Goal: Task Accomplishment & Management: Use online tool/utility

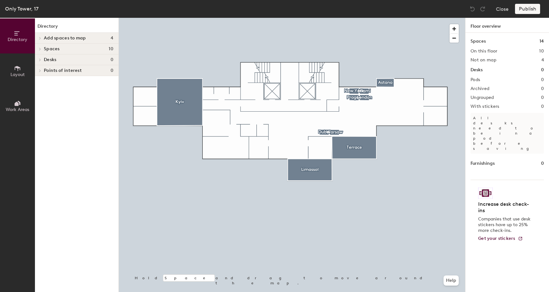
click at [12, 68] on button "Layout" at bounding box center [17, 70] width 35 height 35
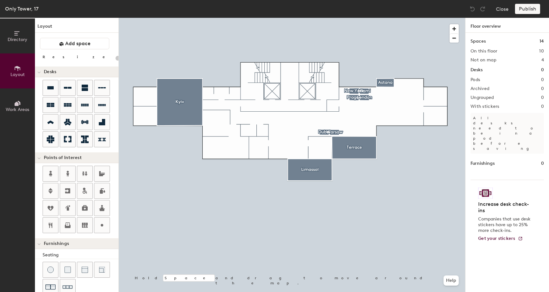
click at [16, 107] on span "Work Areas" at bounding box center [18, 109] width 24 height 5
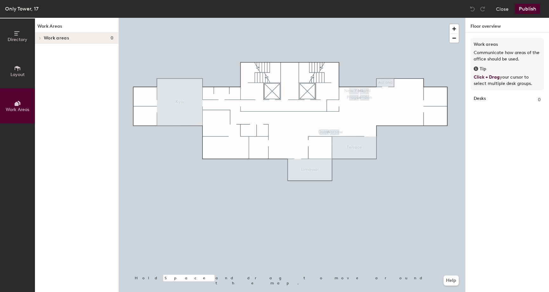
click at [15, 74] on span "Layout" at bounding box center [17, 74] width 14 height 5
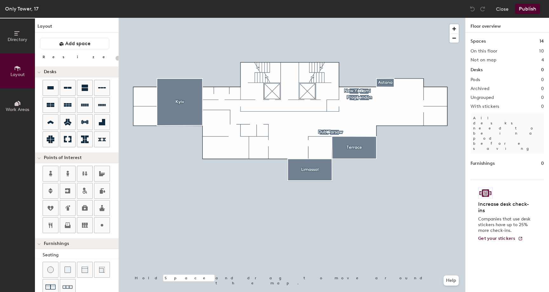
click at [19, 37] on span "Directory" at bounding box center [18, 39] width 20 height 5
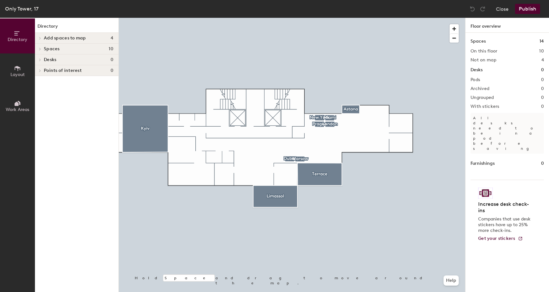
click at [43, 37] on div at bounding box center [39, 38] width 7 height 3
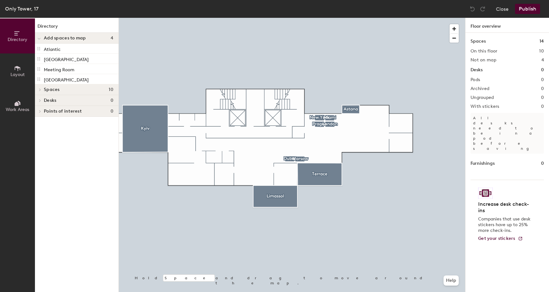
click at [43, 90] on div at bounding box center [39, 89] width 7 height 3
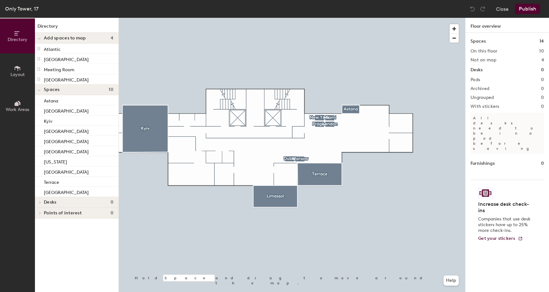
click at [19, 74] on span "Layout" at bounding box center [17, 74] width 14 height 5
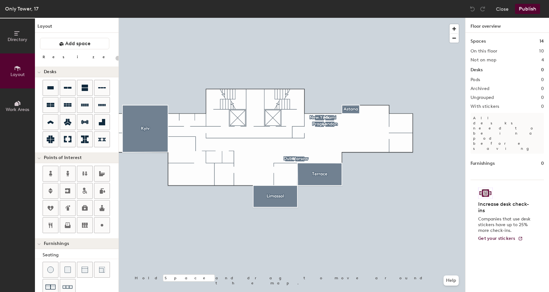
click at [23, 41] on span "Directory" at bounding box center [18, 39] width 20 height 5
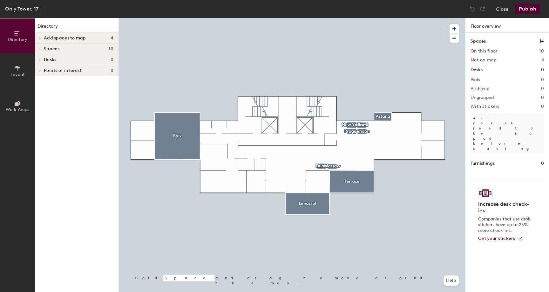
click at [22, 69] on button "Layout" at bounding box center [17, 70] width 35 height 35
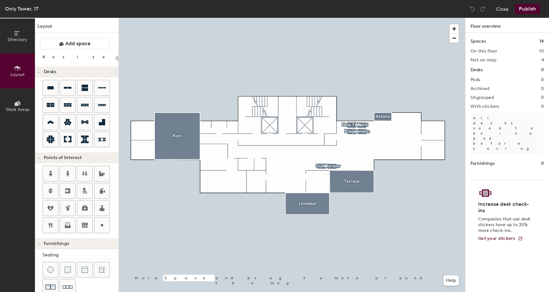
click at [18, 43] on button "Directory" at bounding box center [17, 35] width 35 height 35
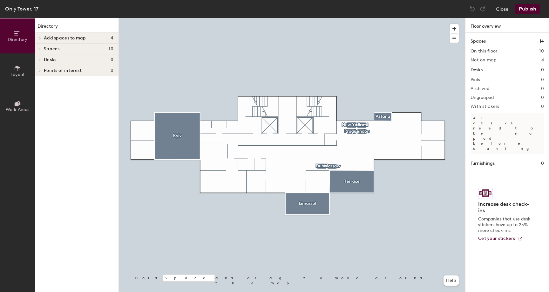
click at [15, 107] on span "Work Areas" at bounding box center [18, 109] width 24 height 5
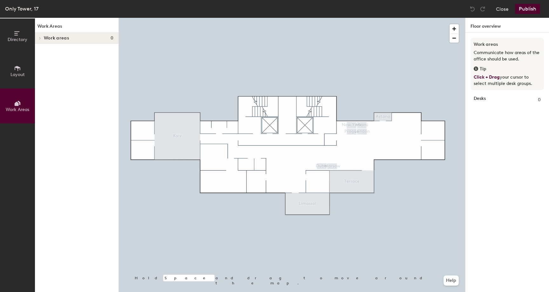
click at [46, 36] on span "Work areas" at bounding box center [56, 38] width 25 height 5
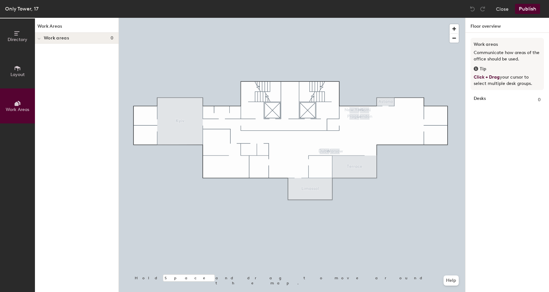
click at [483, 100] on strong "Desks" at bounding box center [480, 99] width 12 height 7
click at [504, 10] on button "Close" at bounding box center [502, 9] width 13 height 10
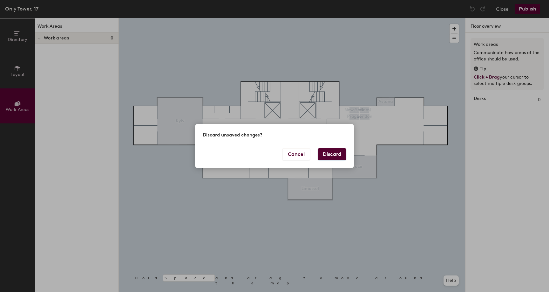
click at [329, 160] on div "Cancel Discard" at bounding box center [274, 158] width 159 height 20
click at [335, 157] on button "Discard" at bounding box center [332, 154] width 29 height 12
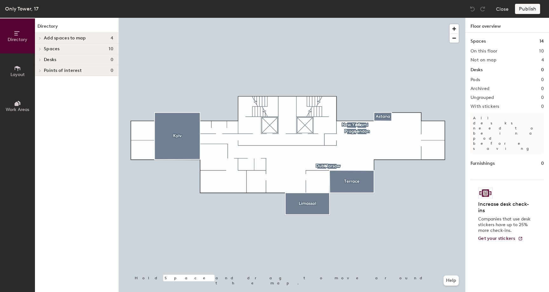
click at [20, 105] on icon at bounding box center [17, 103] width 7 height 7
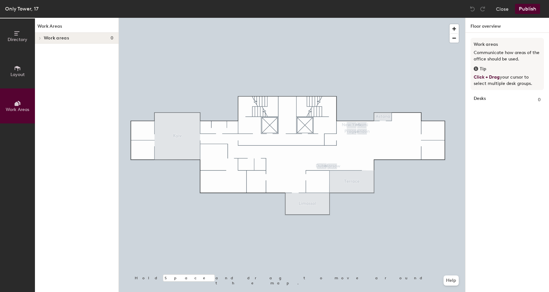
click at [185, 18] on div at bounding box center [292, 18] width 347 height 0
click at [11, 40] on span "Directory" at bounding box center [18, 39] width 20 height 5
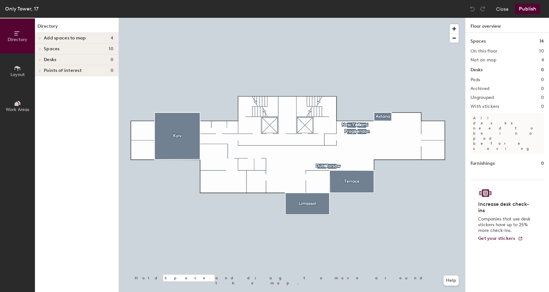
click at [43, 47] on div "Spaces 10" at bounding box center [77, 49] width 84 height 11
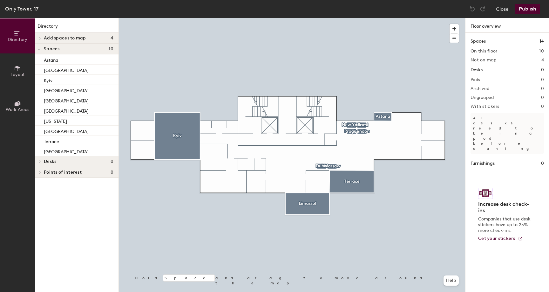
click at [24, 72] on button "Layout" at bounding box center [17, 70] width 35 height 35
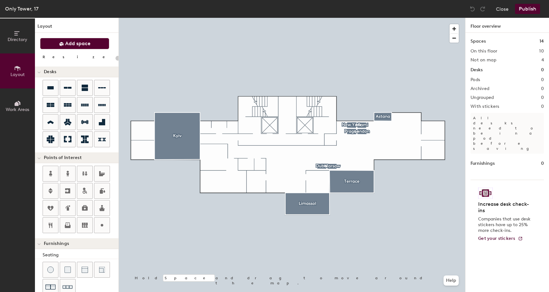
click at [74, 41] on span "Add space" at bounding box center [77, 43] width 25 height 6
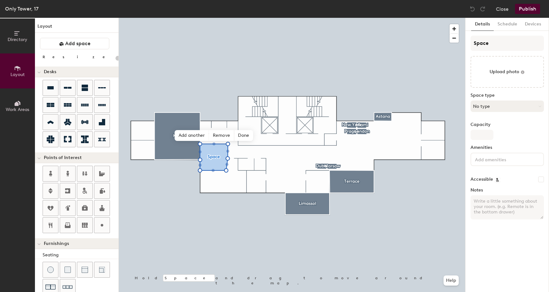
click at [497, 104] on button "No type" at bounding box center [507, 105] width 73 height 11
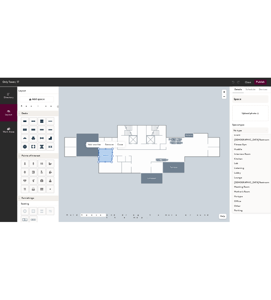
scroll to position [74, 0]
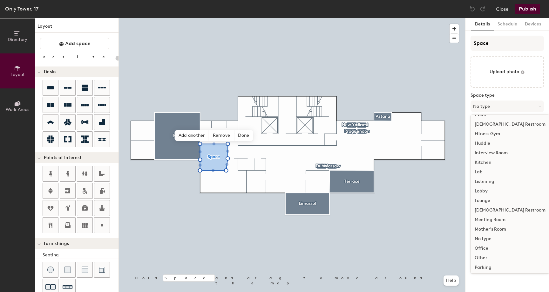
click at [495, 221] on div "Meeting Room" at bounding box center [510, 220] width 79 height 10
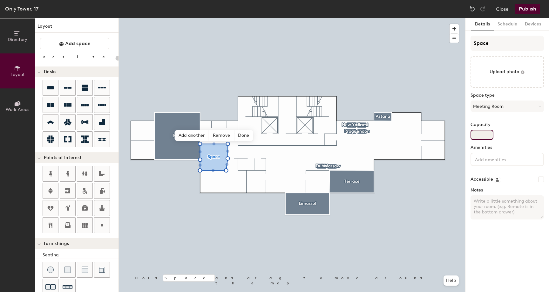
click at [481, 133] on input "Capacity" at bounding box center [482, 135] width 23 height 10
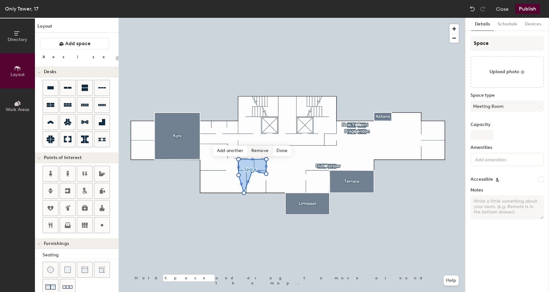
click at [264, 149] on span "Remove" at bounding box center [260, 150] width 25 height 11
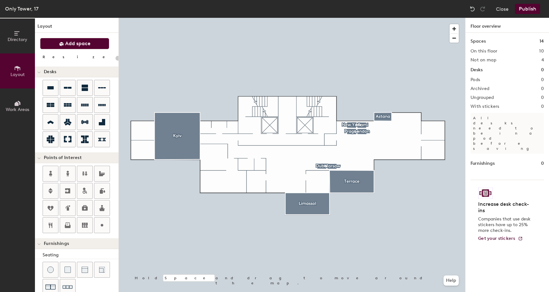
click at [87, 44] on span "Add space" at bounding box center [77, 43] width 25 height 6
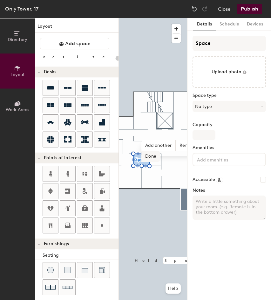
click at [149, 156] on span "Done" at bounding box center [151, 156] width 19 height 11
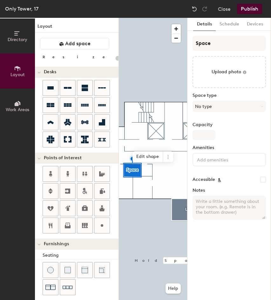
scroll to position [0, 17]
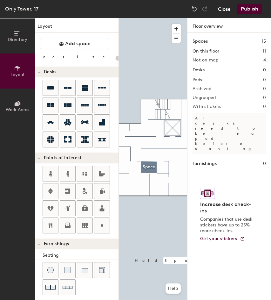
click at [223, 7] on button "Close" at bounding box center [224, 9] width 13 height 10
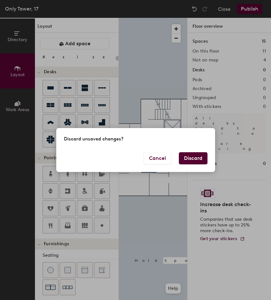
click at [194, 161] on button "Discard" at bounding box center [193, 158] width 29 height 12
type input "20"
